Goal: Find specific page/section: Find specific page/section

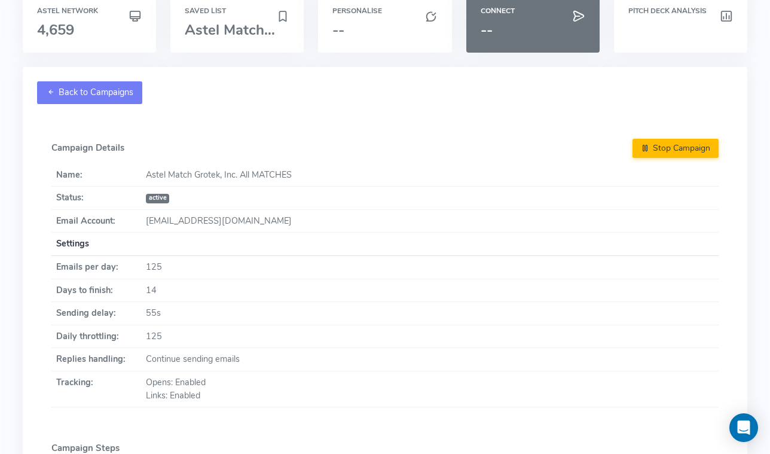
scroll to position [62, 0]
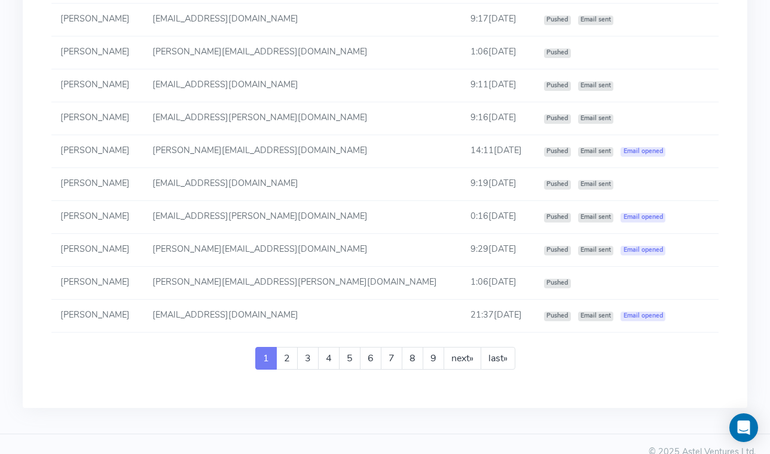
scroll to position [2142, 0]
click at [424, 346] on link "9" at bounding box center [434, 357] width 22 height 23
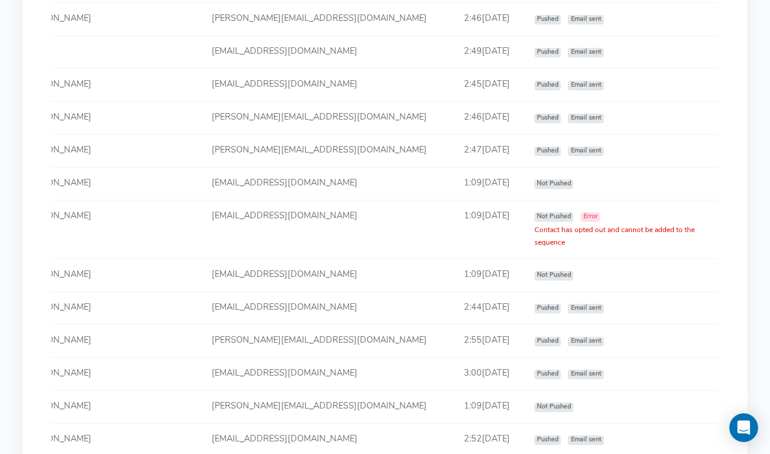
scroll to position [2146, 0]
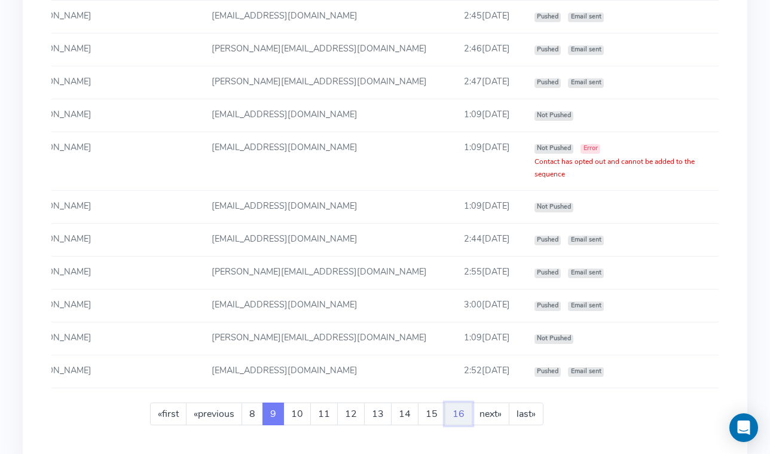
click at [459, 403] on link "16" at bounding box center [459, 414] width 28 height 23
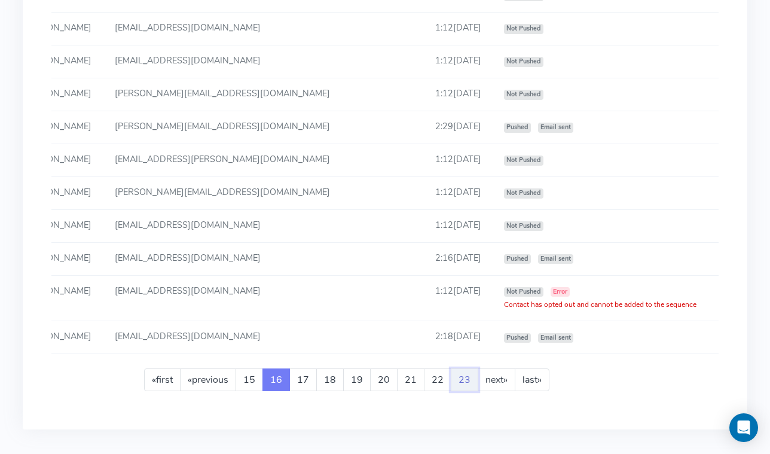
click at [457, 368] on link "23" at bounding box center [465, 379] width 28 height 23
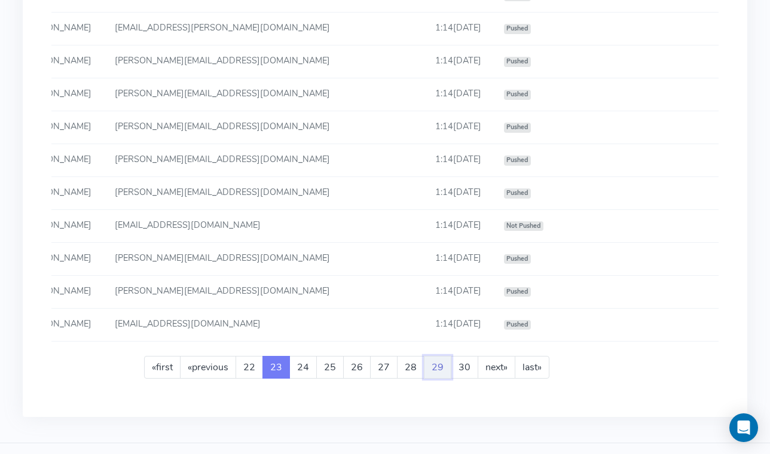
click at [433, 359] on link "29" at bounding box center [438, 367] width 28 height 23
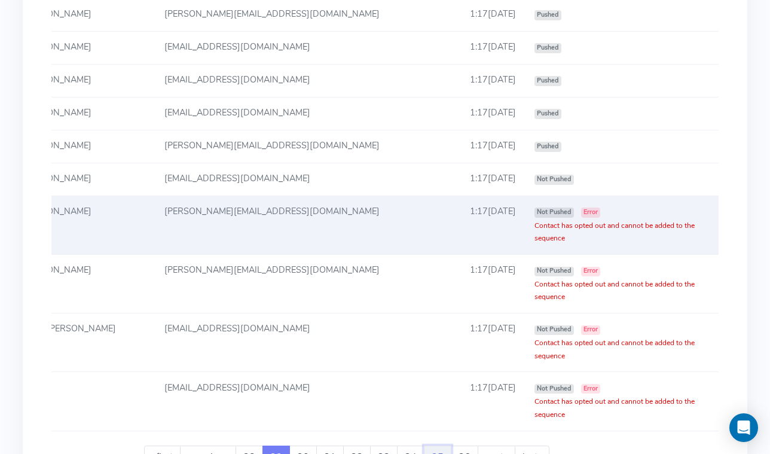
scroll to position [2223, 0]
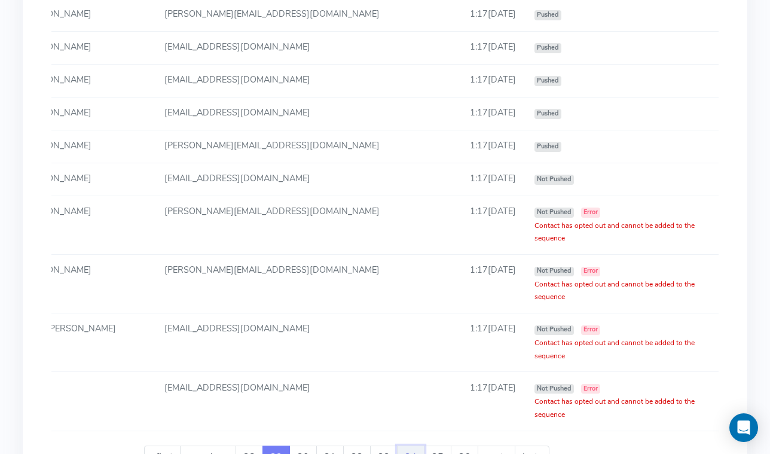
click at [407, 446] on link "34" at bounding box center [411, 457] width 28 height 23
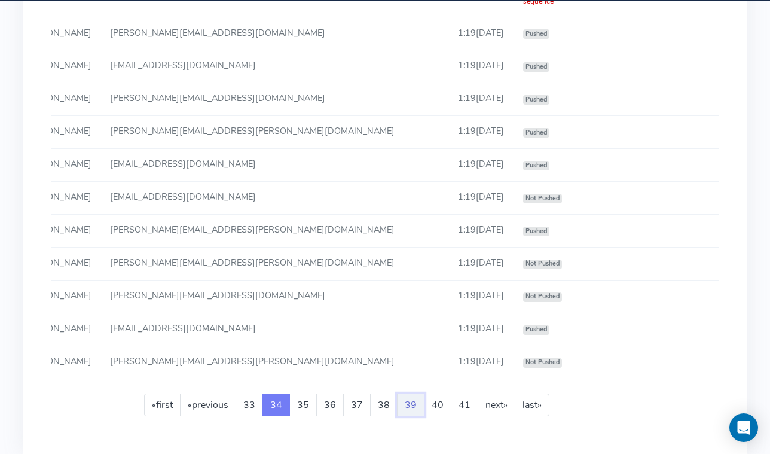
scroll to position [2197, 0]
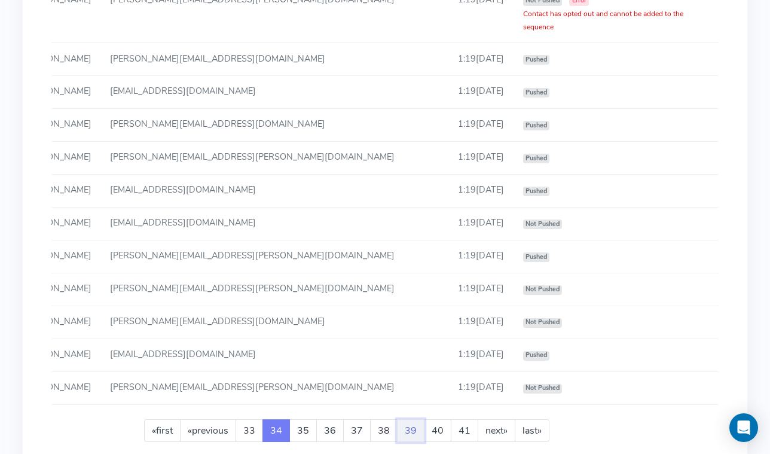
click at [407, 419] on link "39" at bounding box center [411, 430] width 28 height 23
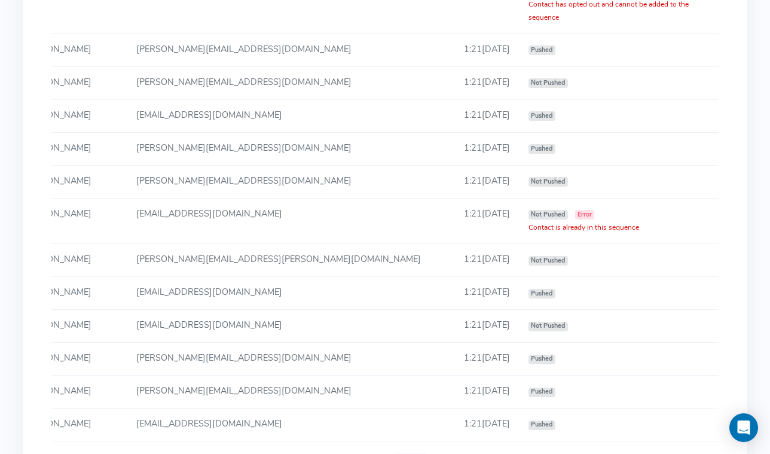
scroll to position [2184, 0]
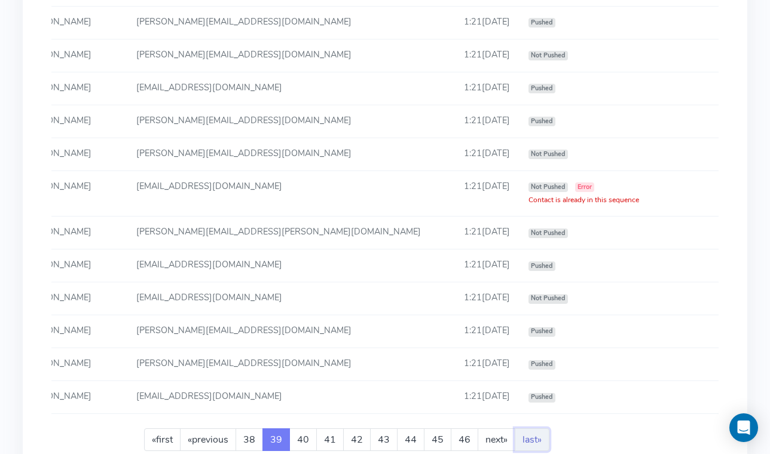
click at [523, 428] on link "last »" at bounding box center [532, 439] width 35 height 23
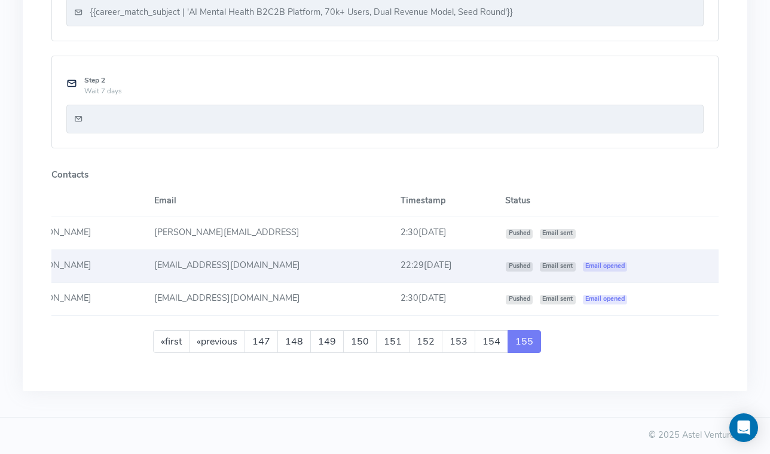
scroll to position [0, 0]
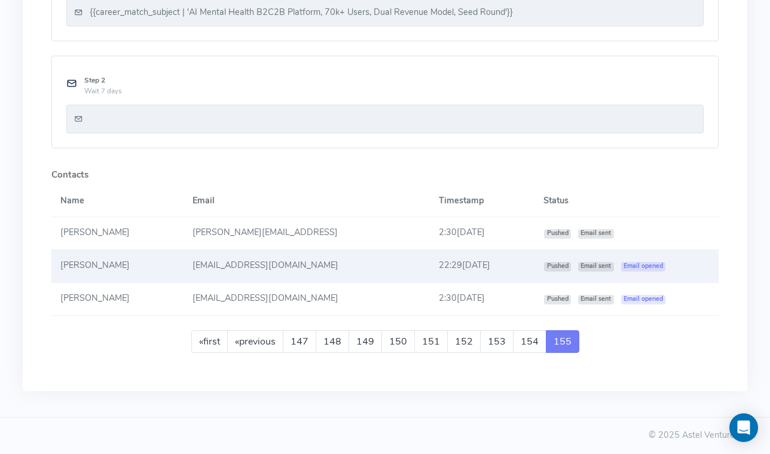
click at [320, 257] on td "[EMAIL_ADDRESS][DOMAIN_NAME]" at bounding box center [306, 265] width 247 height 33
click at [666, 262] on span "Email opened" at bounding box center [643, 267] width 45 height 10
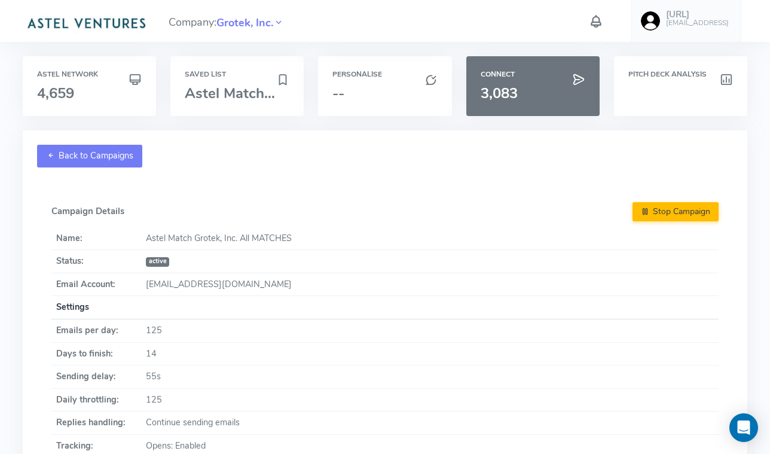
click at [87, 163] on link "Back to Campaigns" at bounding box center [89, 156] width 105 height 23
